Goal: Complete application form

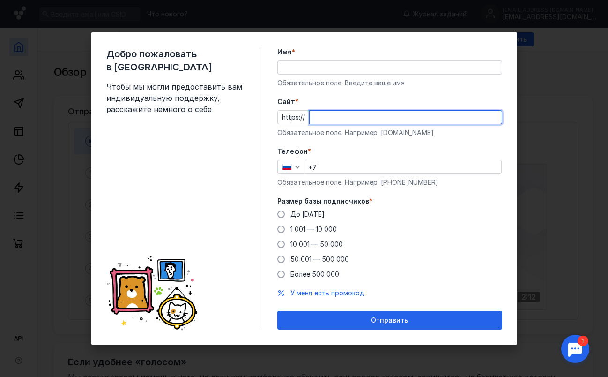
paste input "[DOMAIN_NAME]"
type input "[DOMAIN_NAME]"
click at [430, 137] on div "Обязательное поле. Например: [DOMAIN_NAME]" at bounding box center [390, 132] width 225 height 9
click at [556, 60] on div "Добро пожаловать в Sendsay Чтобы мы могли предоставить вам индивидуальную подде…" at bounding box center [304, 188] width 608 height 377
click at [331, 244] on span "10 001 — 50 000" at bounding box center [317, 244] width 53 height 8
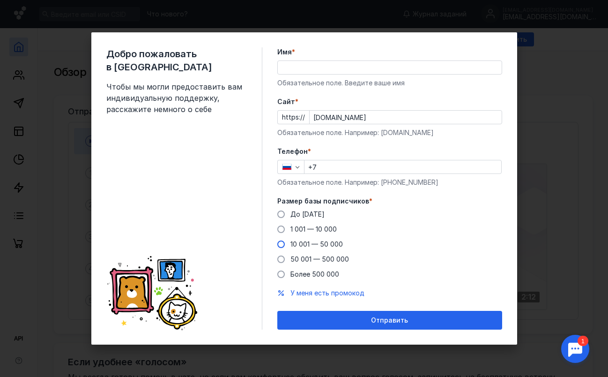
click at [0, 0] on input "10 001 — 50 000" at bounding box center [0, 0] width 0 height 0
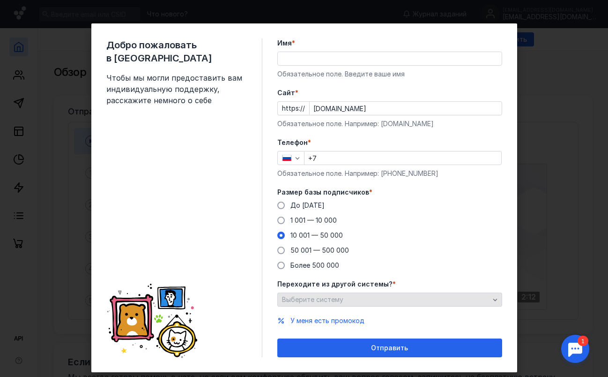
click at [326, 298] on span "Выберите систему" at bounding box center [312, 299] width 61 height 8
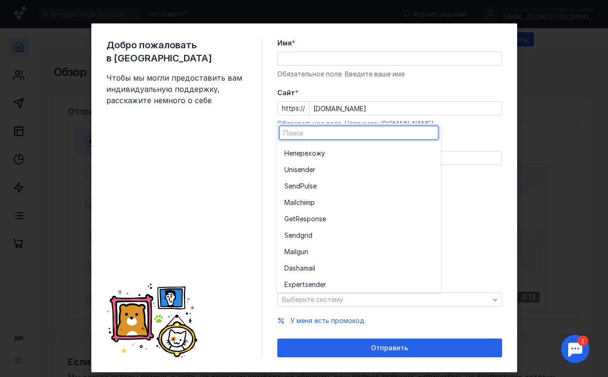
click at [469, 203] on div "До [DATE] 1 001 — 10 000 10 001 — 50 000 50 001 — 500 000 Более 500 000" at bounding box center [390, 235] width 225 height 69
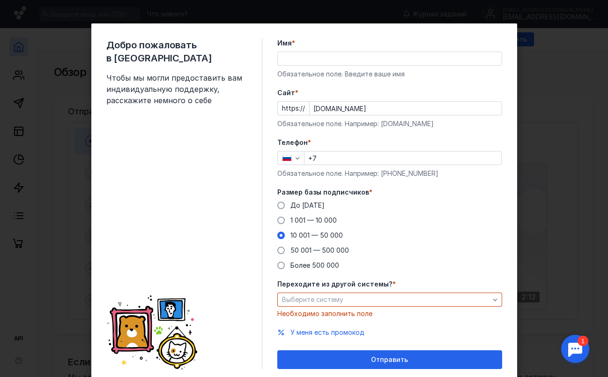
click at [437, 238] on div "До [DATE] 1 001 — 10 000 10 001 — 50 000 50 001 — 500 000 Более 500 000" at bounding box center [390, 235] width 225 height 69
click at [334, 296] on span "Выберите систему" at bounding box center [312, 299] width 61 height 8
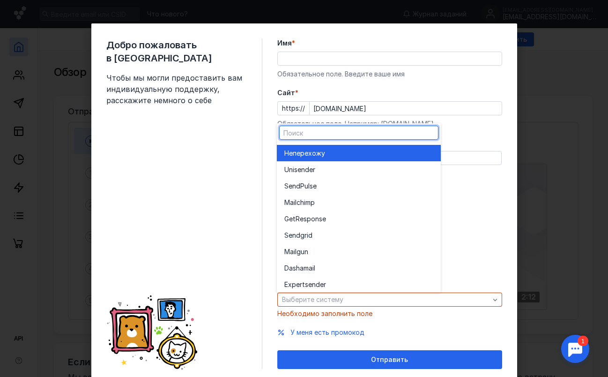
click at [338, 158] on div "Не перехожу" at bounding box center [359, 153] width 149 height 9
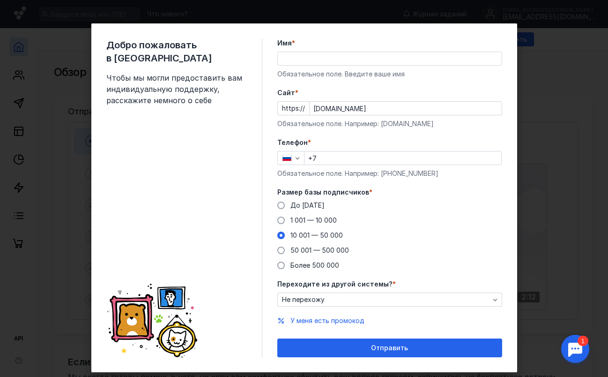
click at [540, 73] on div "Добро пожаловать в Sendsay Чтобы мы могли предоставить вам индивидуальную подде…" at bounding box center [304, 188] width 608 height 377
